Goal: Task Accomplishment & Management: Manage account settings

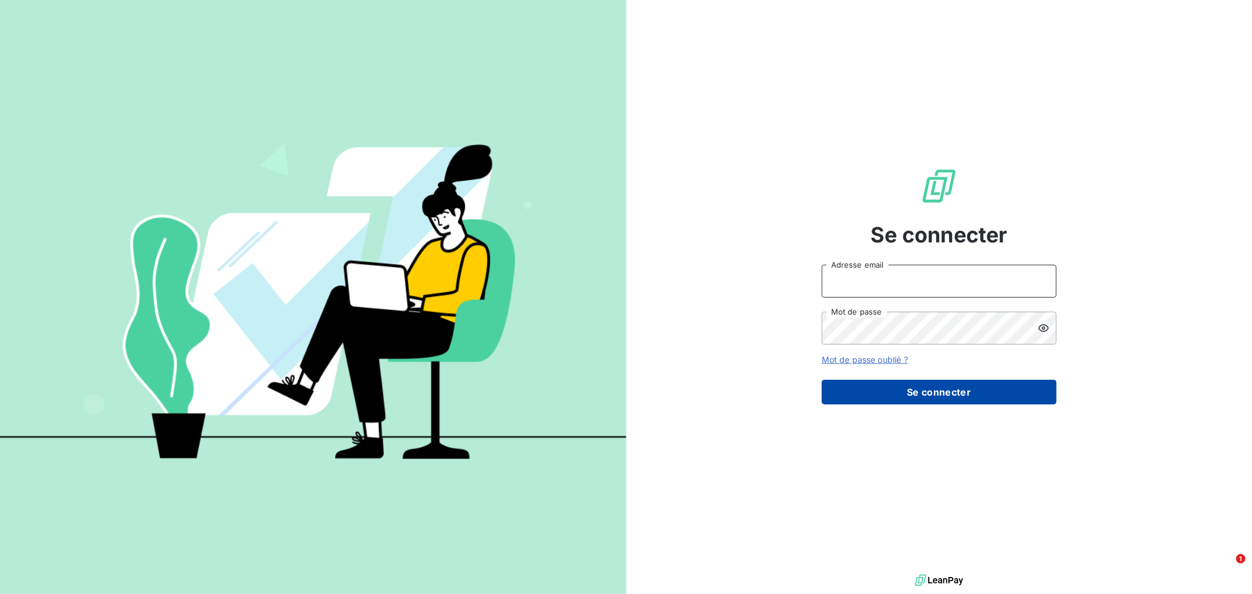
type input "[EMAIL_ADDRESS][DOMAIN_NAME]"
click at [870, 400] on button "Se connecter" at bounding box center [938, 392] width 235 height 25
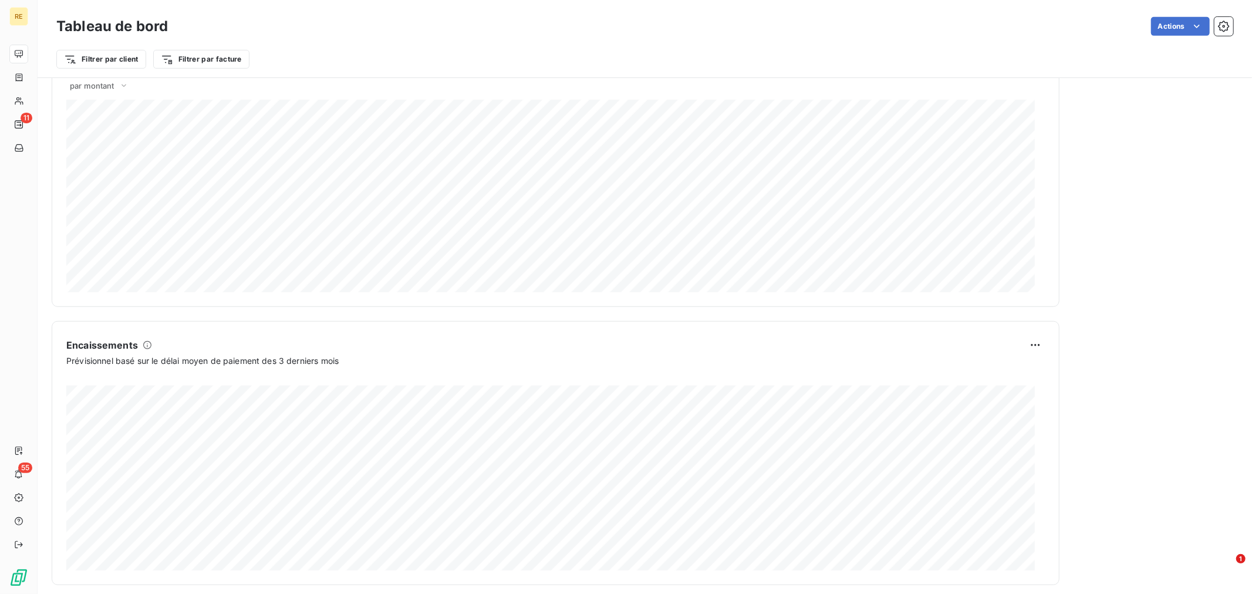
scroll to position [549, 0]
